Goal: Information Seeking & Learning: Learn about a topic

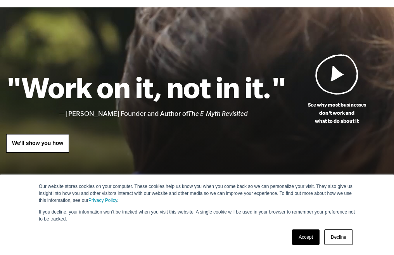
scroll to position [26, 0]
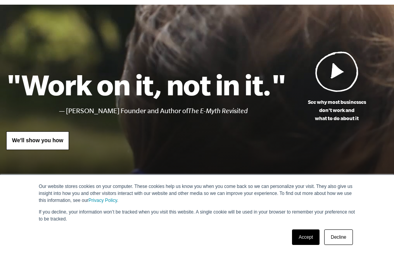
click at [303, 238] on link "Accept" at bounding box center [306, 238] width 28 height 16
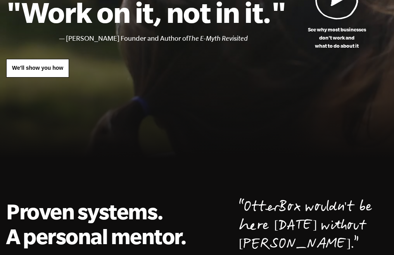
scroll to position [0, 0]
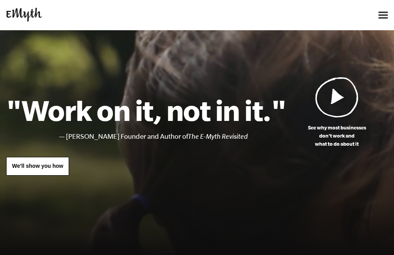
click at [340, 98] on img at bounding box center [336, 97] width 43 height 41
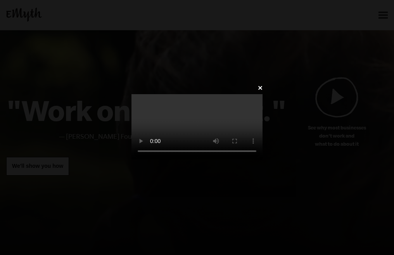
click at [263, 85] on link "✕" at bounding box center [260, 88] width 5 height 7
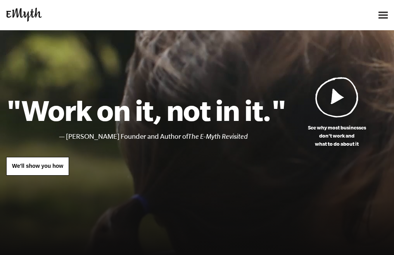
click at [379, 16] on img at bounding box center [383, 15] width 9 height 7
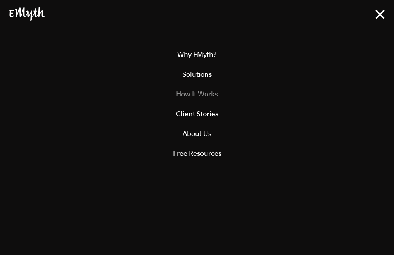
click at [202, 92] on link "How It Works" at bounding box center [196, 94] width 375 height 20
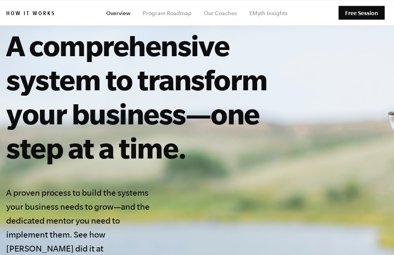
scroll to position [36, 0]
